Goal: Information Seeking & Learning: Learn about a topic

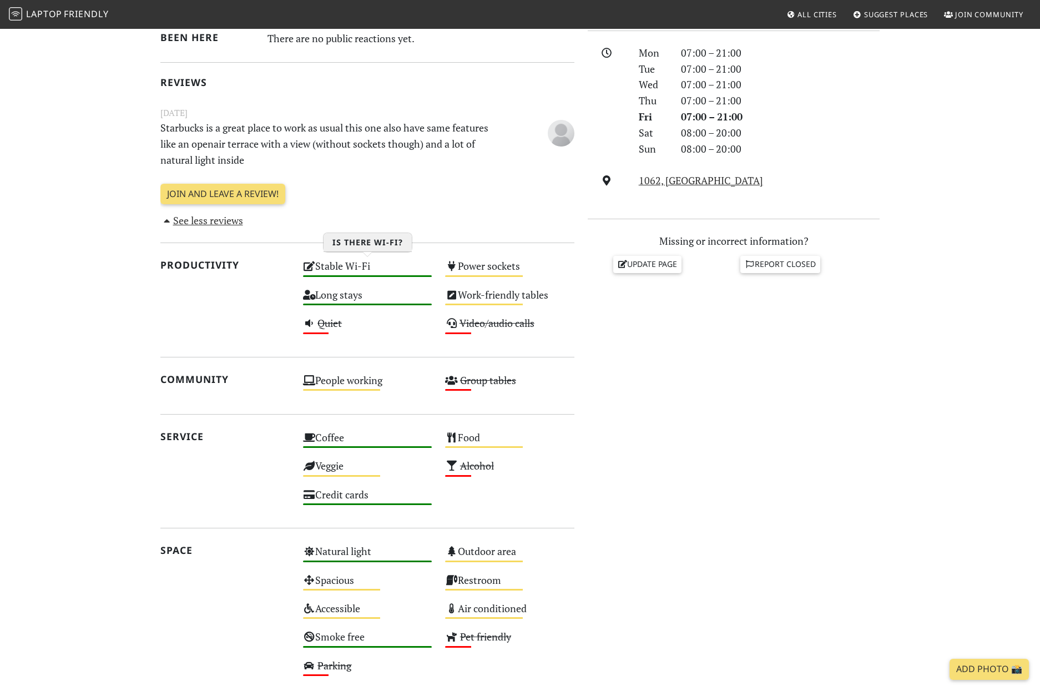
scroll to position [303, 0]
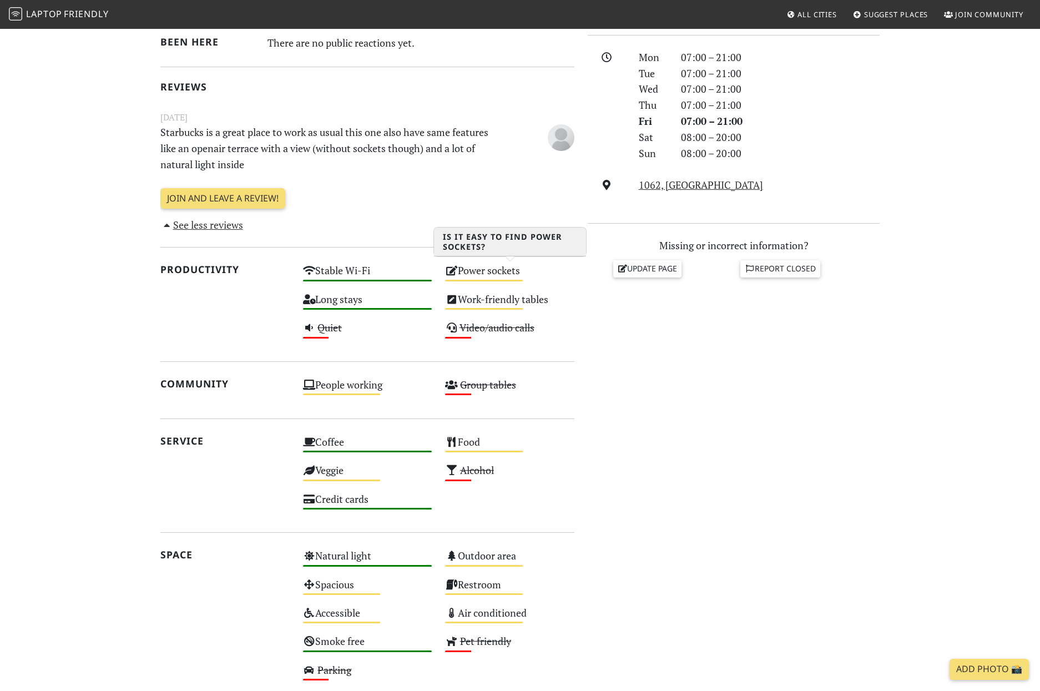
click at [483, 268] on div "Power sockets Medium" at bounding box center [509, 275] width 143 height 28
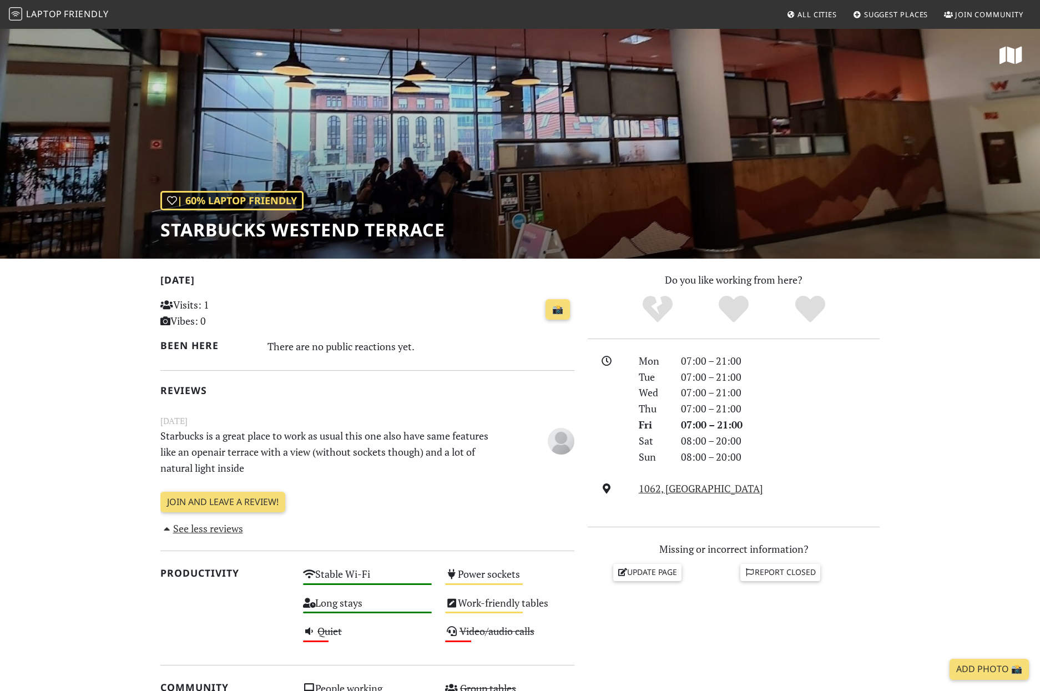
scroll to position [303, 0]
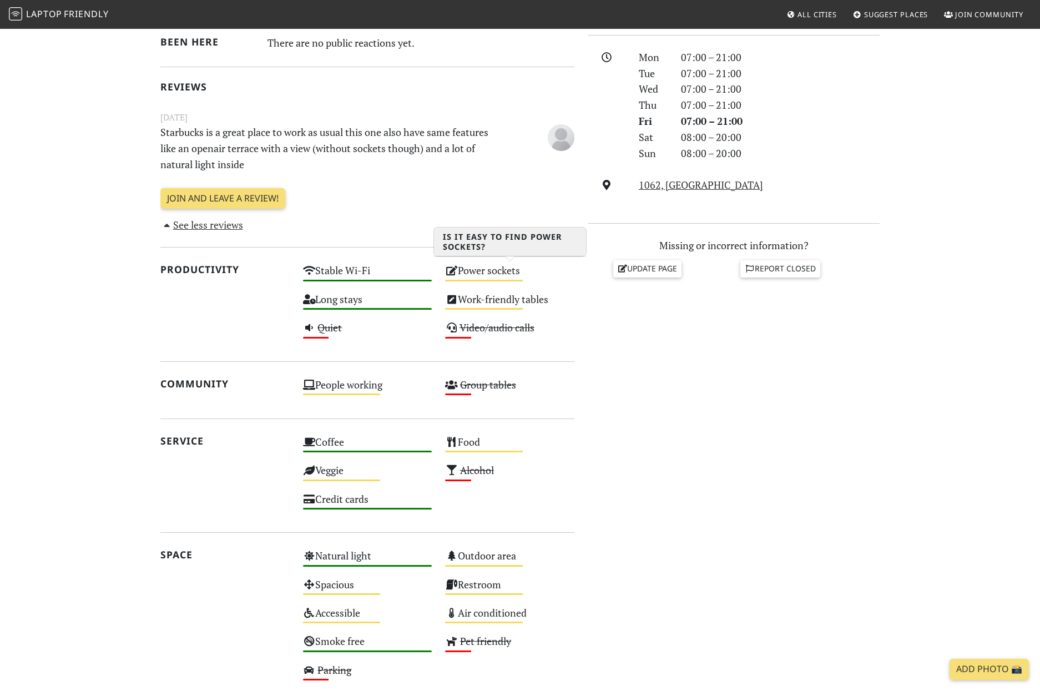
click at [451, 271] on icon at bounding box center [451, 270] width 13 height 10
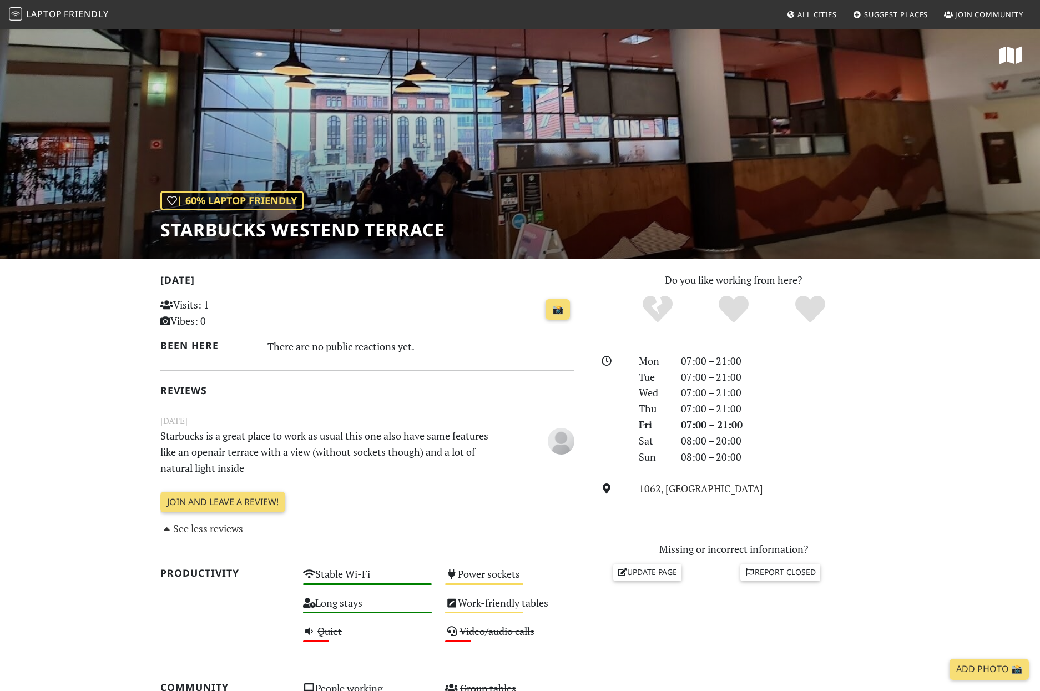
scroll to position [1, 0]
click at [39, 16] on span "Laptop" at bounding box center [44, 14] width 36 height 12
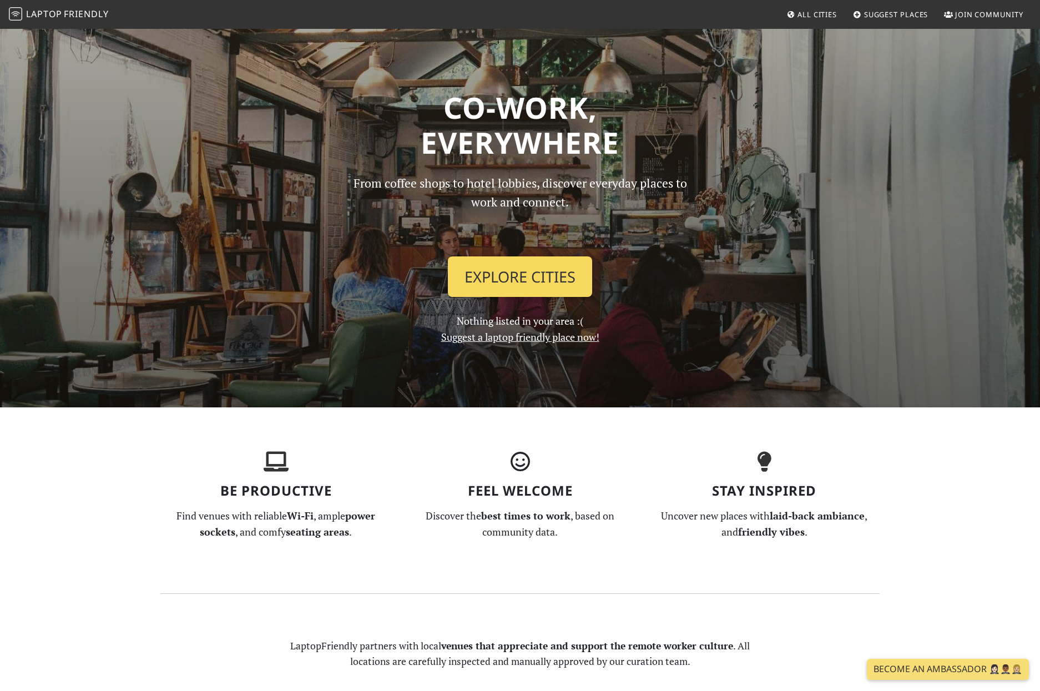
click at [545, 287] on link "Explore Cities" at bounding box center [520, 276] width 144 height 41
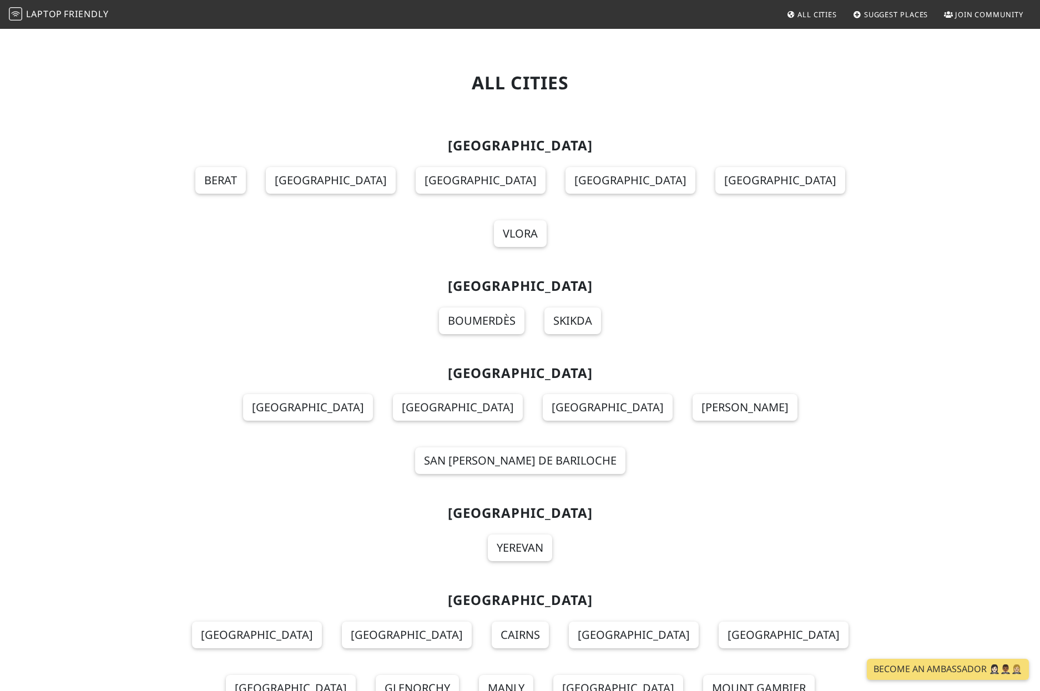
click at [63, 8] on span "Laptop Friendly" at bounding box center [59, 14] width 100 height 12
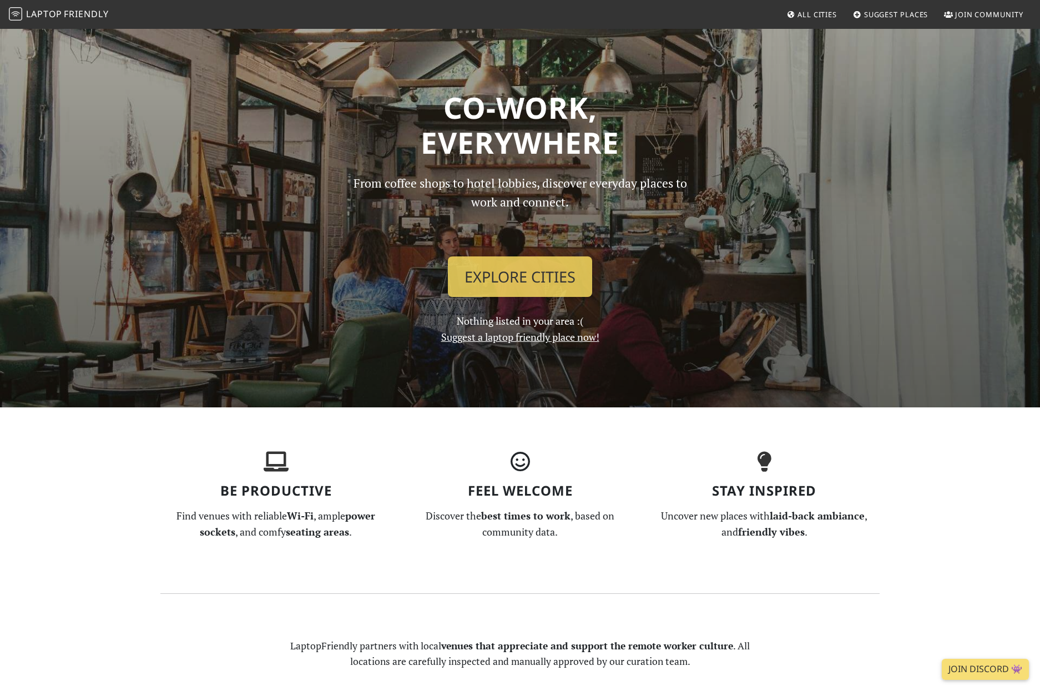
click at [819, 14] on span "All Cities" at bounding box center [816, 14] width 39 height 10
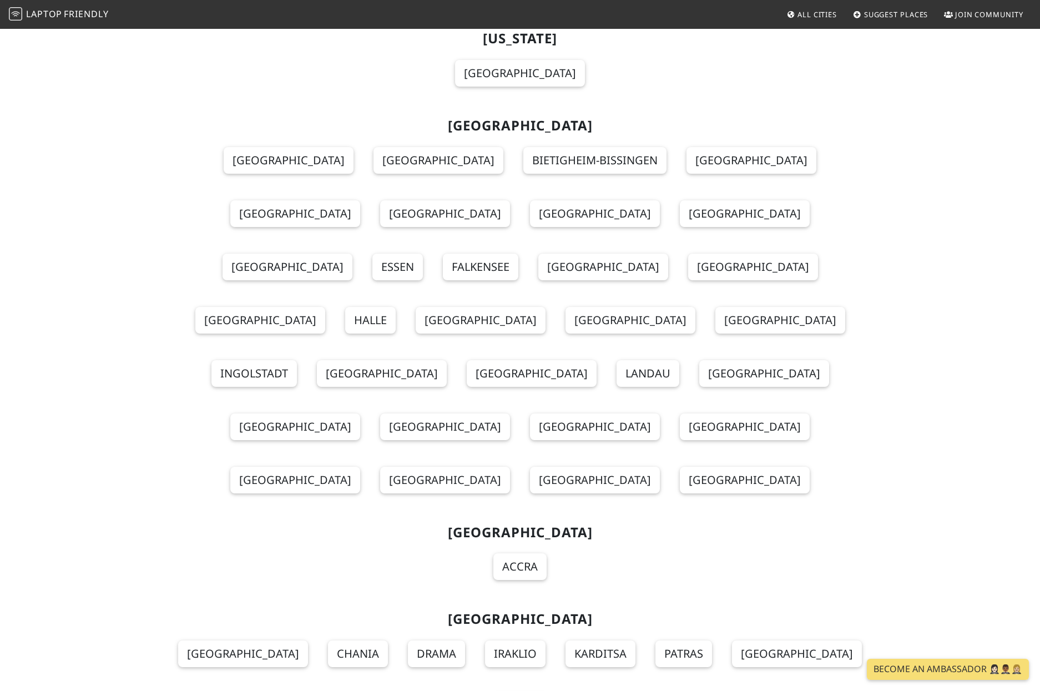
scroll to position [3781, 0]
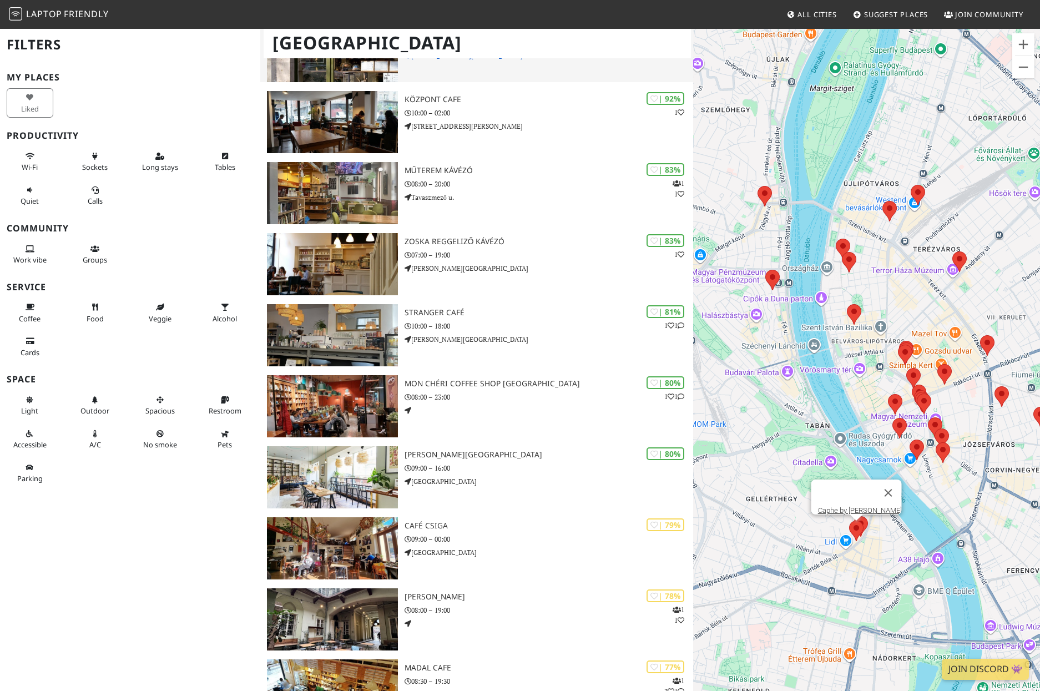
scroll to position [325, 0]
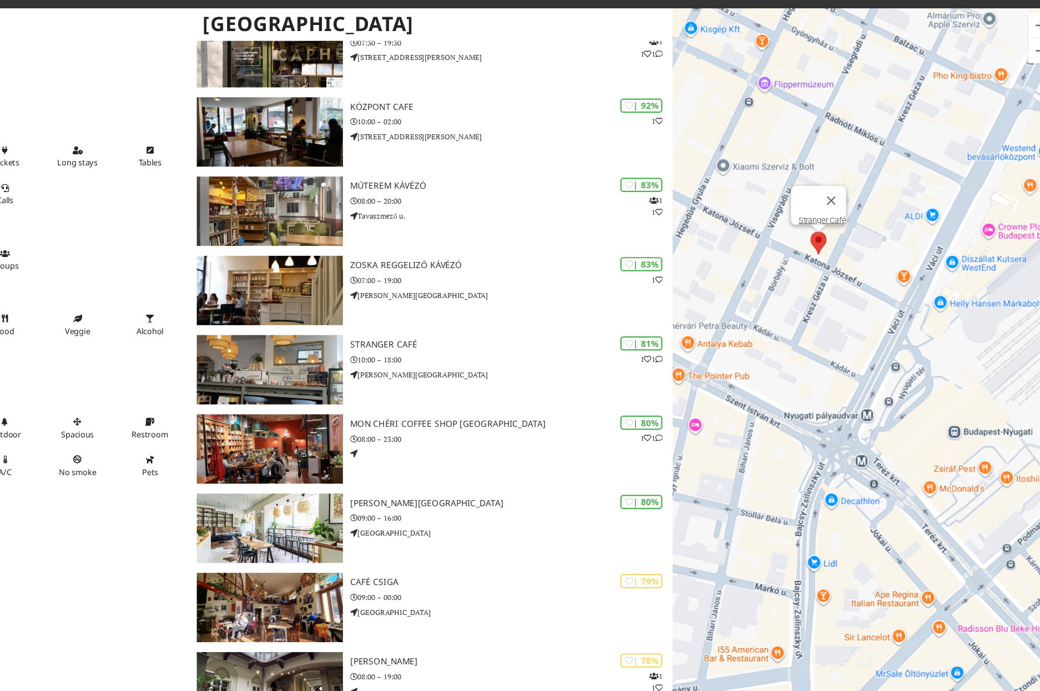
click at [817, 229] on area at bounding box center [817, 229] width 0 height 0
click at [818, 215] on link "Stranger Café" at bounding box center [827, 219] width 43 height 8
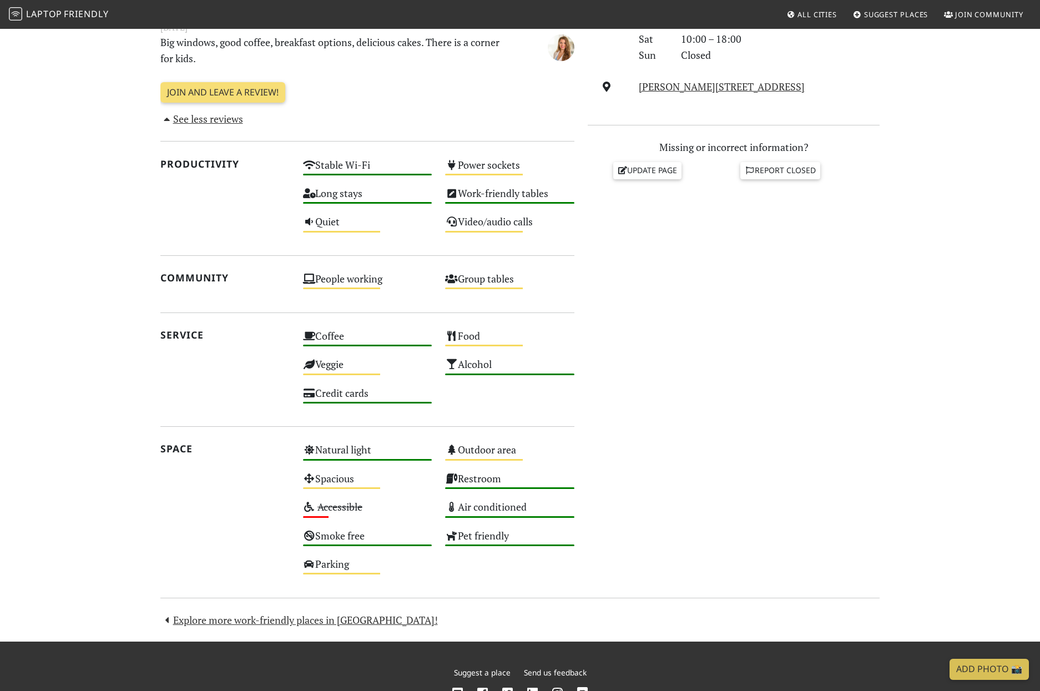
scroll to position [457, 0]
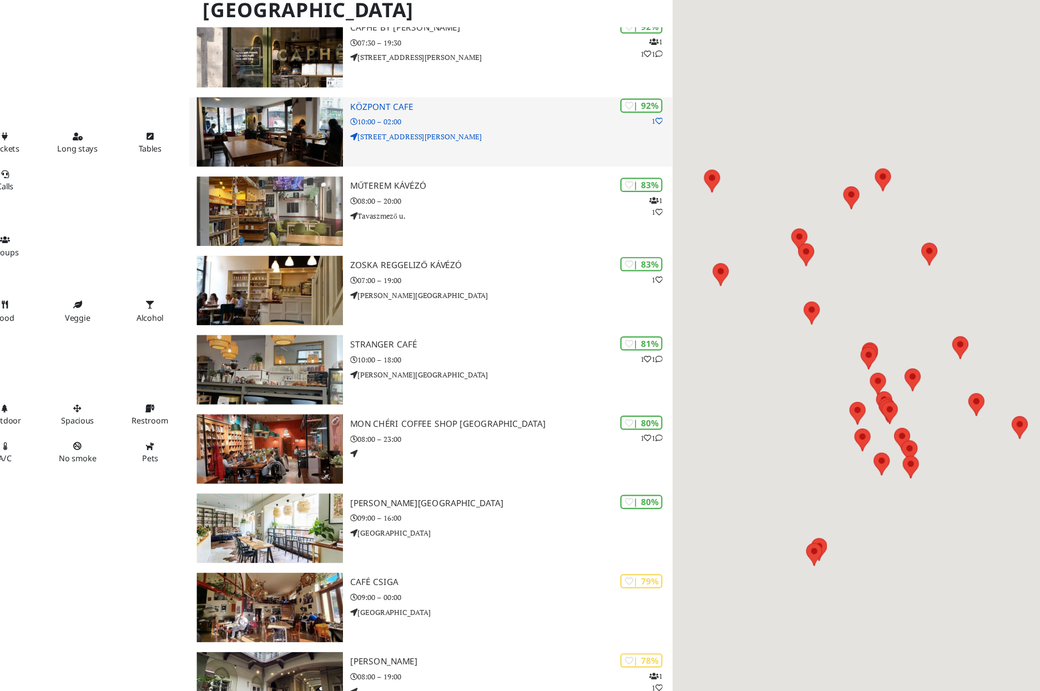
scroll to position [325, 0]
